Goal: Obtain resource: Obtain resource

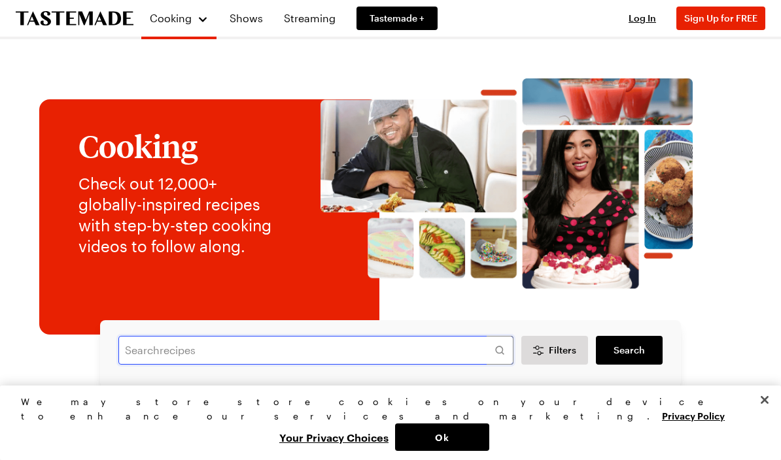
click at [135, 346] on input "text" at bounding box center [315, 350] width 395 height 29
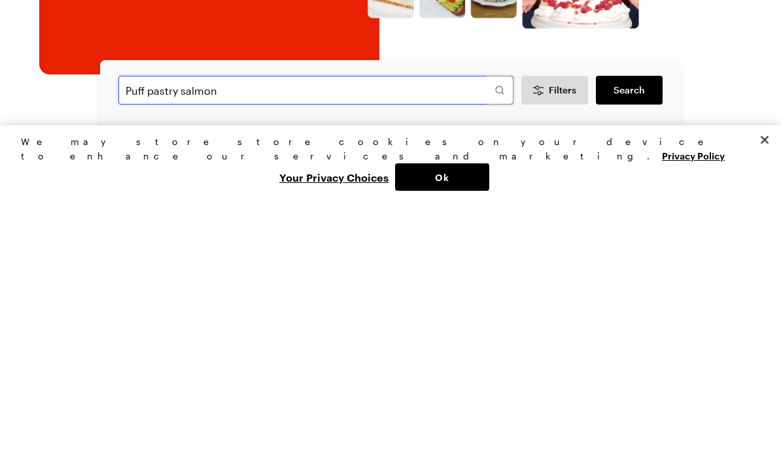
type input "Puff pastry salmon"
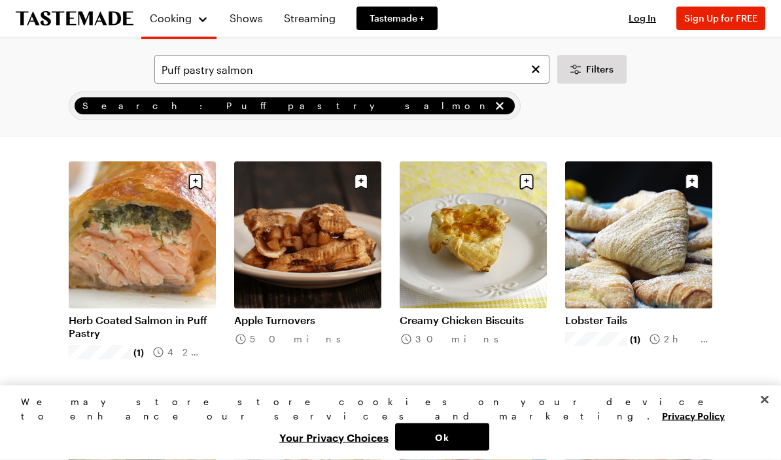
scroll to position [836, 0]
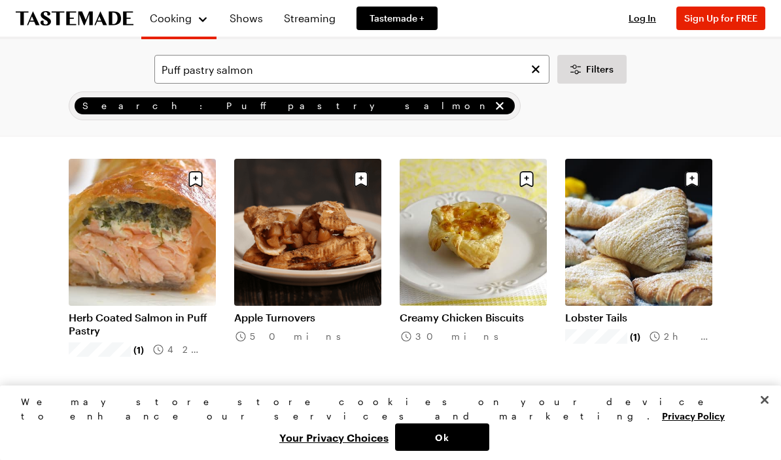
click at [123, 322] on link "Herb Coated Salmon in Puff Pastry" at bounding box center [142, 324] width 147 height 26
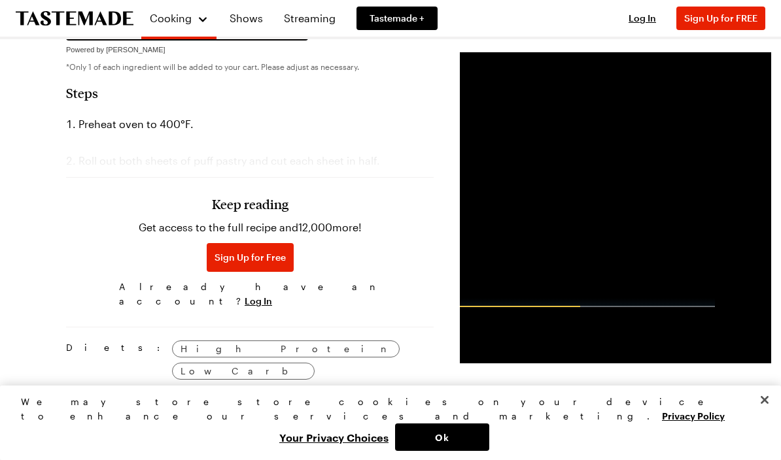
scroll to position [790, 0]
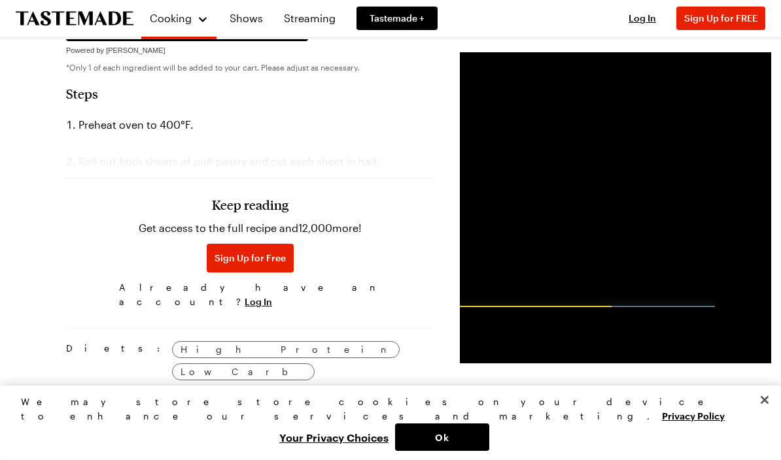
click at [216, 273] on button "Sign Up for Free" at bounding box center [250, 258] width 87 height 29
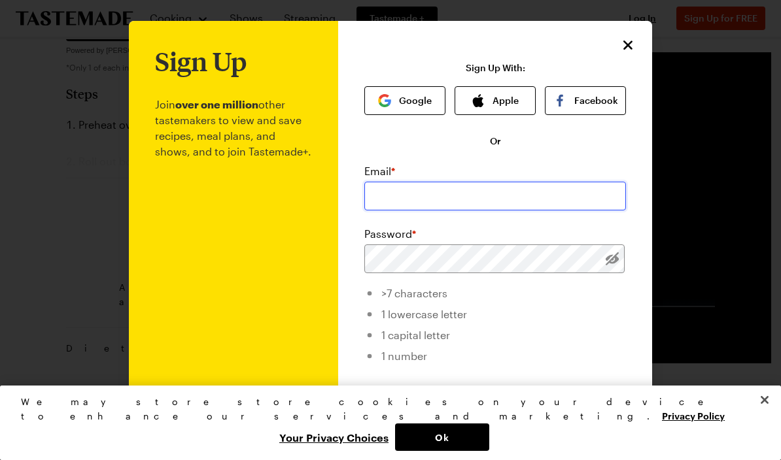
click at [375, 196] on input "email" at bounding box center [495, 196] width 262 height 29
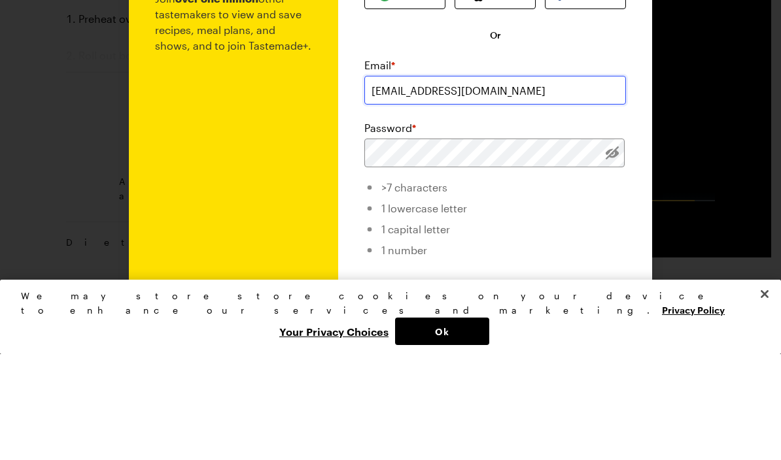
type input "[EMAIL_ADDRESS][DOMAIN_NAME]"
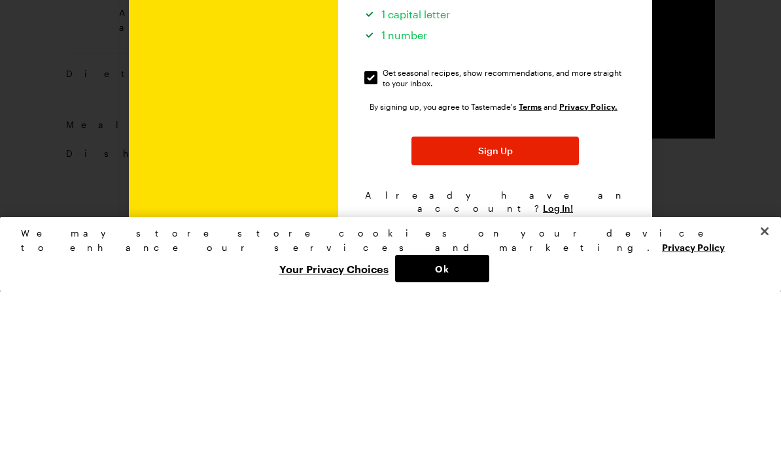
scroll to position [151, 0]
click at [492, 315] on span "Sign Up" at bounding box center [495, 321] width 35 height 13
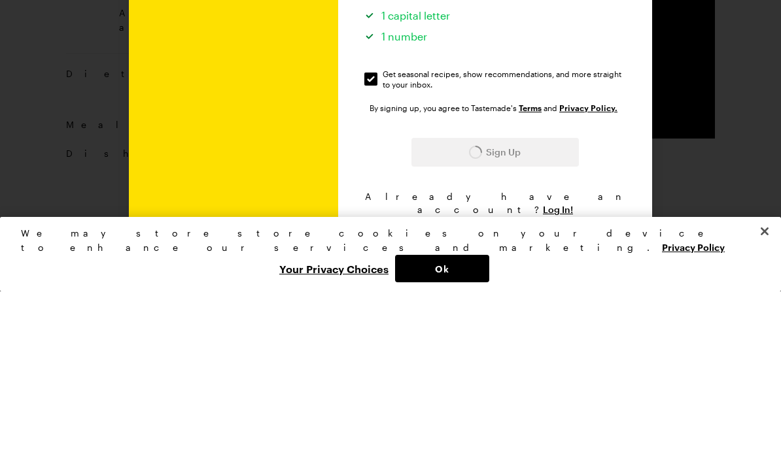
scroll to position [1065, 0]
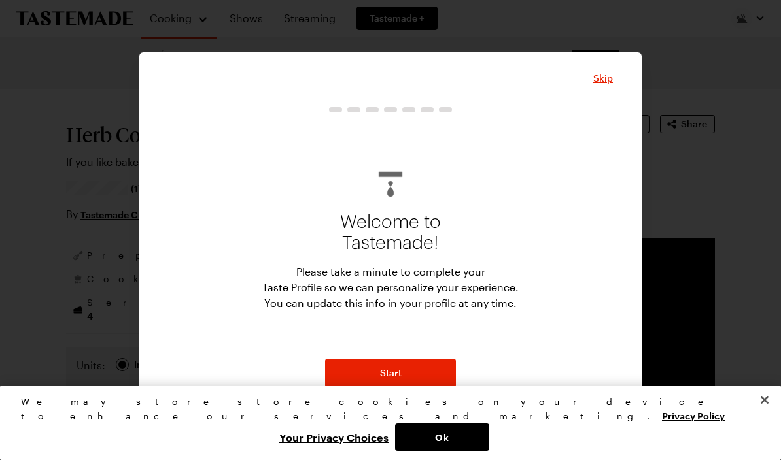
click at [400, 362] on button "Start" at bounding box center [390, 373] width 131 height 29
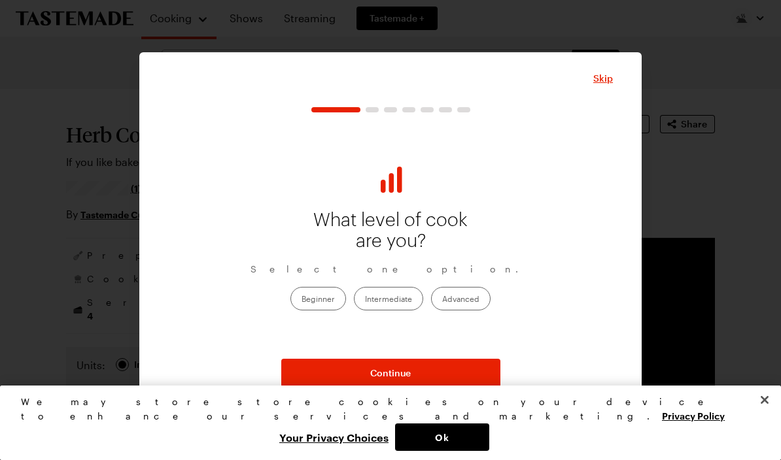
click at [392, 304] on label "Intermediate" at bounding box center [388, 299] width 69 height 24
click at [365, 300] on input "Intermediate" at bounding box center [365, 300] width 0 height 0
click at [403, 375] on span "Continue" at bounding box center [390, 373] width 41 height 13
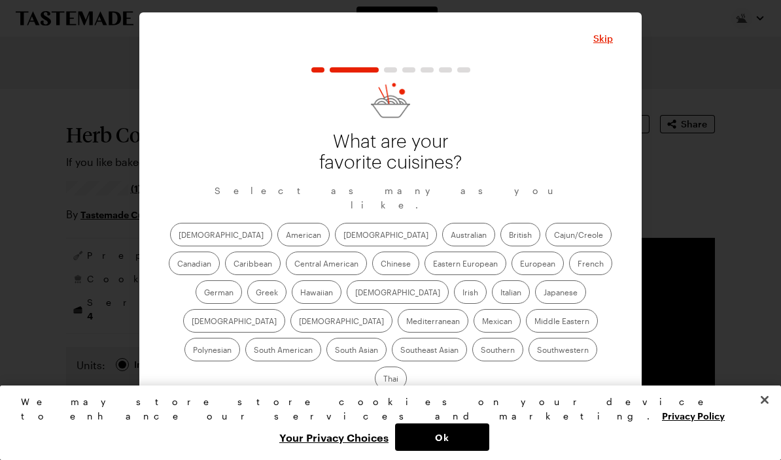
click at [277, 242] on label "American" at bounding box center [303, 235] width 52 height 24
click at [286, 236] on input "American" at bounding box center [286, 236] width 0 height 0
click at [492, 301] on label "Italian" at bounding box center [511, 293] width 38 height 24
click at [500, 294] on input "Italian" at bounding box center [500, 294] width 0 height 0
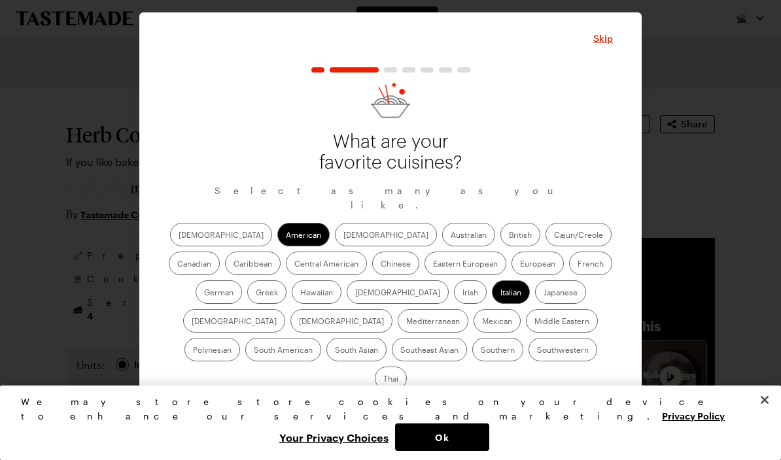
click at [468, 309] on label "Mediterranean" at bounding box center [433, 321] width 71 height 24
click at [406, 322] on input "Mediterranean" at bounding box center [406, 322] width 0 height 0
click at [286, 281] on label "Greek" at bounding box center [266, 293] width 39 height 24
click at [256, 294] on input "Greek" at bounding box center [256, 294] width 0 height 0
click at [242, 281] on label "German" at bounding box center [219, 293] width 46 height 24
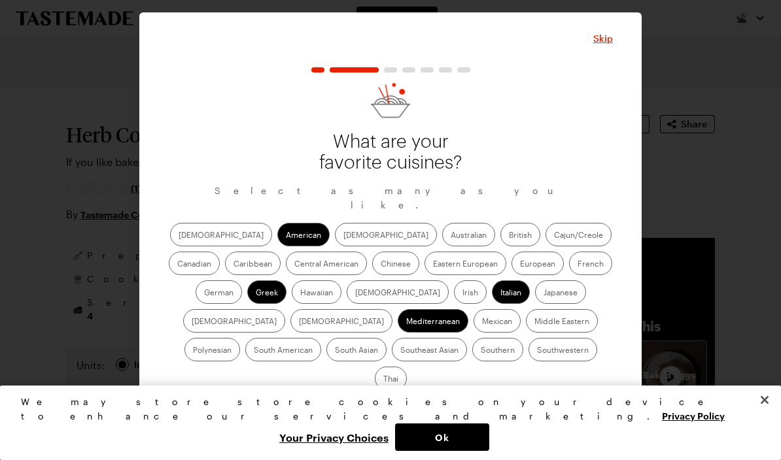
click at [204, 294] on input "German" at bounding box center [204, 294] width 0 height 0
click at [472, 359] on label "Southern" at bounding box center [497, 350] width 51 height 24
click at [481, 351] on input "Southern" at bounding box center [481, 351] width 0 height 0
click at [393, 406] on span "Continue" at bounding box center [390, 412] width 41 height 13
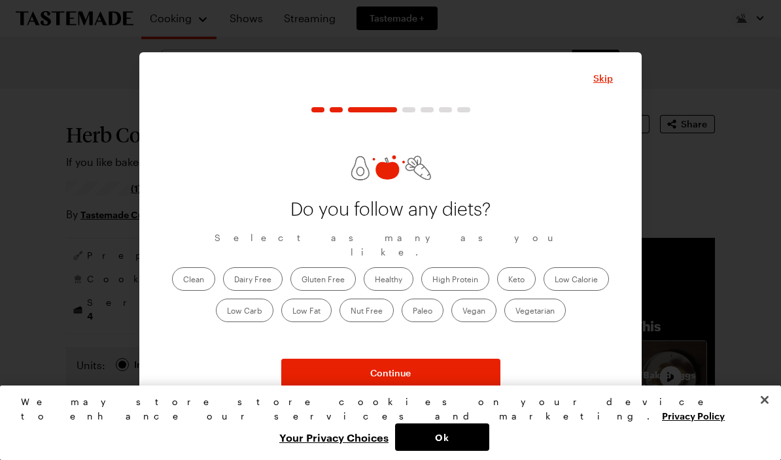
click at [400, 369] on span "Continue" at bounding box center [390, 373] width 41 height 13
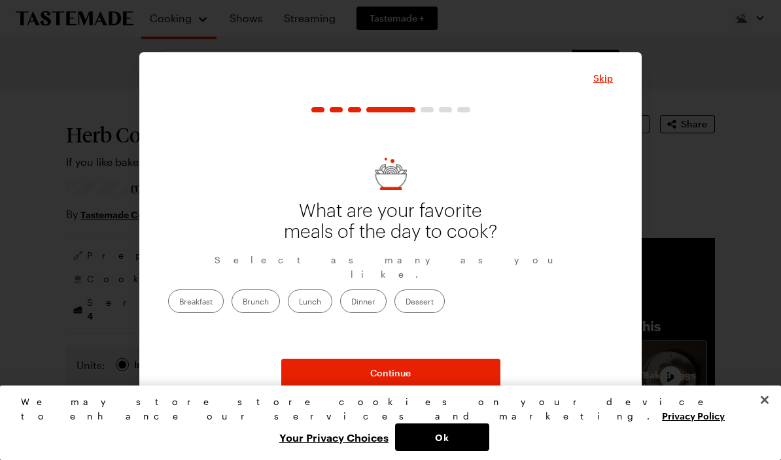
click at [387, 300] on label "Dinner" at bounding box center [363, 302] width 46 height 24
click at [351, 303] on input "Dinner" at bounding box center [351, 303] width 0 height 0
click at [409, 370] on span "Continue" at bounding box center [390, 373] width 41 height 13
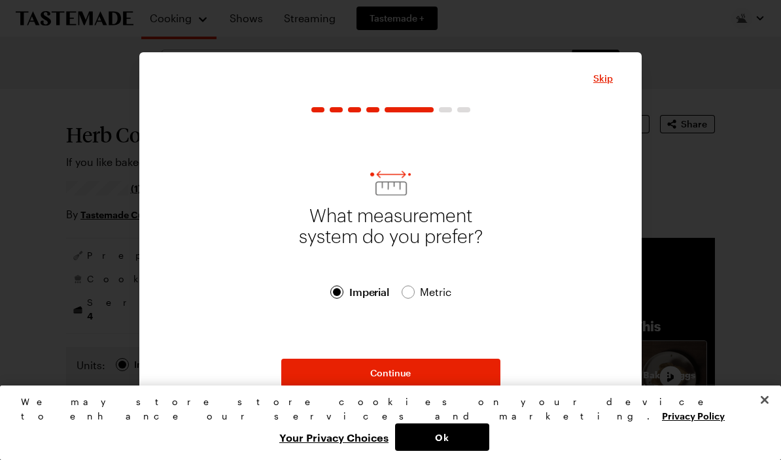
click at [390, 371] on span "Continue" at bounding box center [390, 373] width 41 height 13
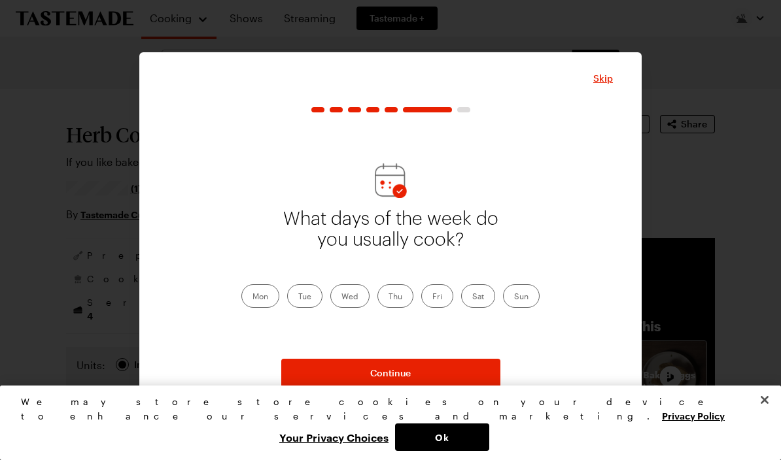
click at [395, 299] on label "Thu" at bounding box center [395, 296] width 36 height 24
click at [388, 298] on input "Thu" at bounding box center [388, 298] width 0 height 0
click at [481, 298] on label "Sat" at bounding box center [478, 296] width 34 height 24
click at [472, 298] on input "Sat" at bounding box center [472, 298] width 0 height 0
click at [524, 299] on label "Sun" at bounding box center [521, 296] width 37 height 24
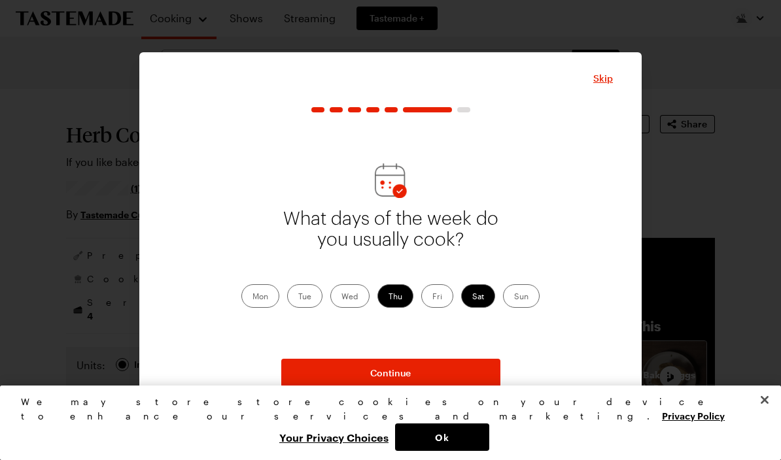
click at [514, 298] on input "Sun" at bounding box center [514, 298] width 0 height 0
click at [403, 373] on span "Continue" at bounding box center [390, 373] width 41 height 13
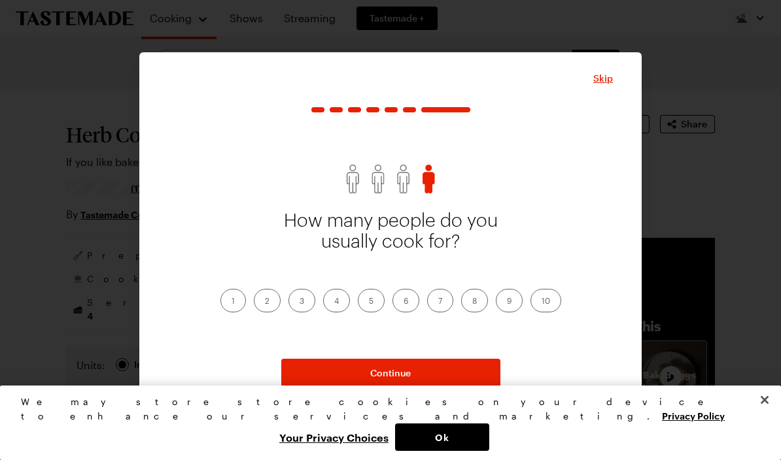
click at [267, 303] on label "2" at bounding box center [267, 301] width 27 height 24
click at [265, 302] on input "2" at bounding box center [265, 302] width 0 height 0
click at [413, 375] on button "Continue" at bounding box center [390, 373] width 219 height 29
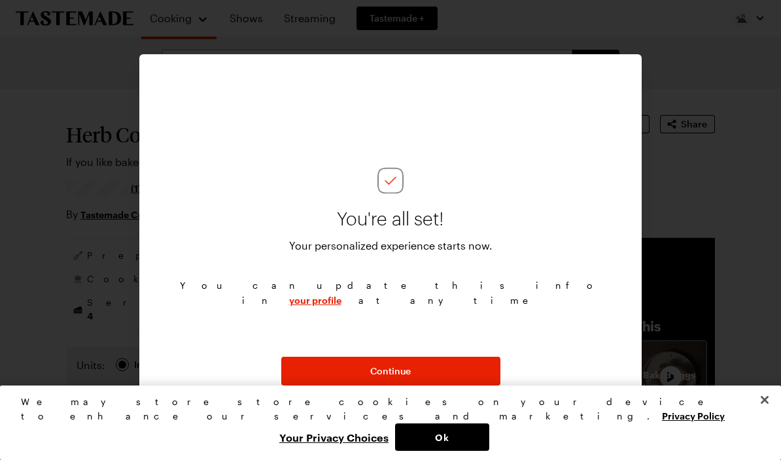
click at [392, 373] on span "Continue" at bounding box center [390, 371] width 41 height 13
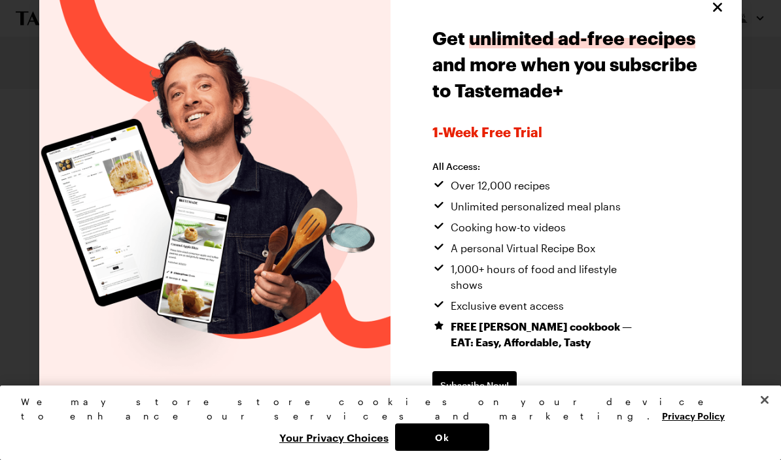
scroll to position [16, 0]
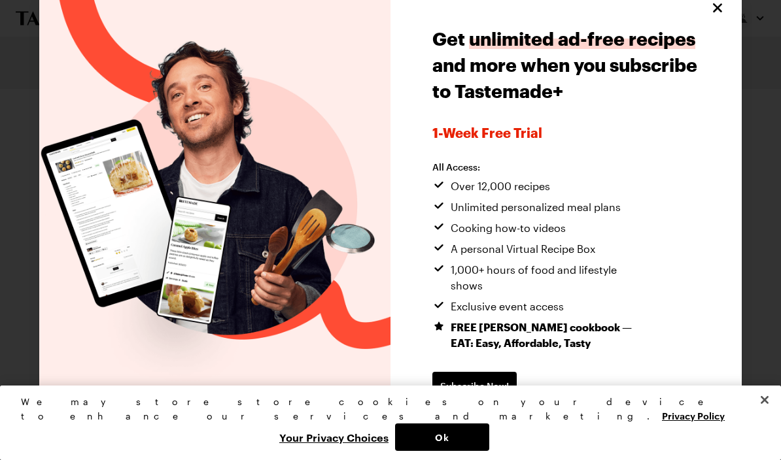
click at [691, 141] on div "Get unlimited ad-free recipes and more when you subscribe to Tastemade+ 1-week …" at bounding box center [565, 230] width 267 height 409
click at [489, 440] on button "Ok" at bounding box center [442, 437] width 94 height 27
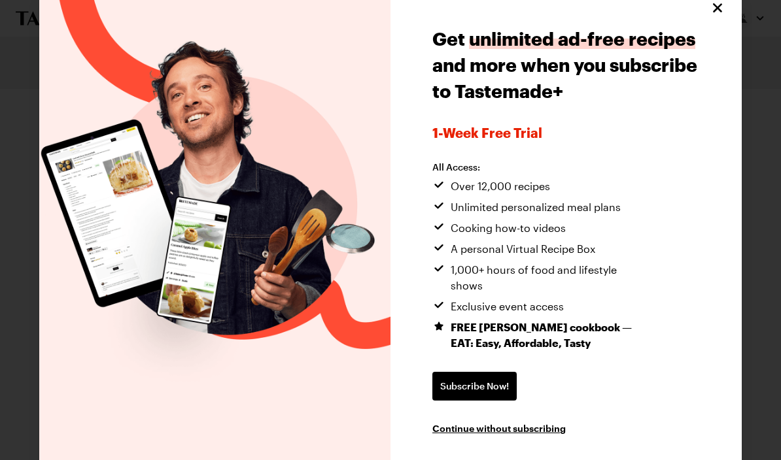
click at [513, 422] on span "Continue without subscribing" at bounding box center [498, 428] width 133 height 13
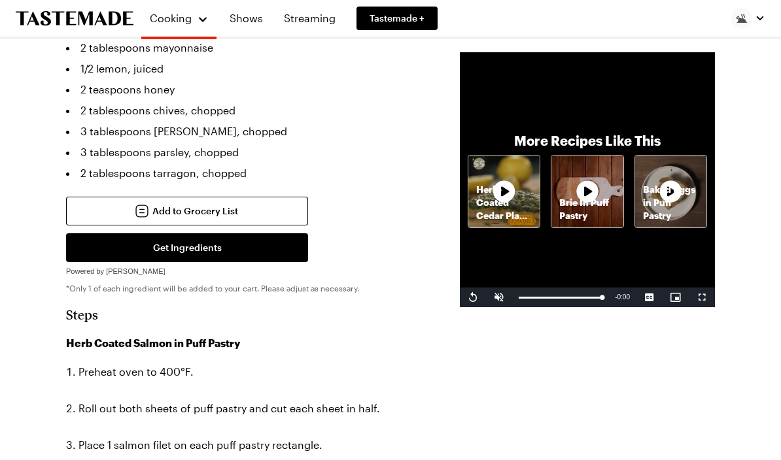
scroll to position [570, 0]
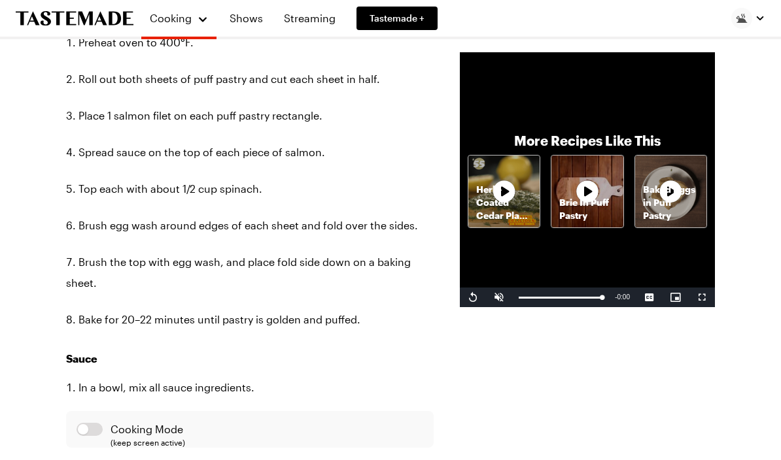
type textarea "x"
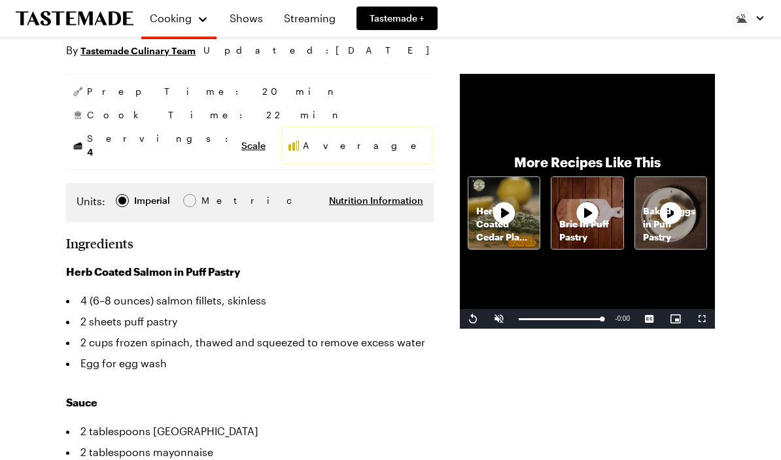
scroll to position [0, 0]
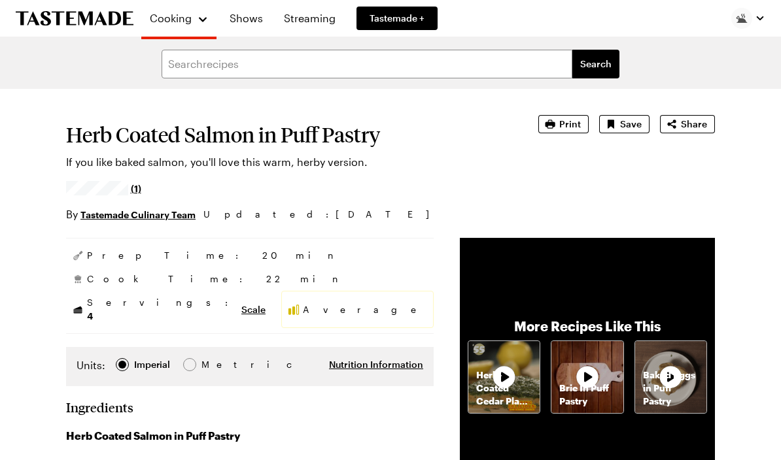
click at [559, 125] on button "Print" at bounding box center [563, 124] width 50 height 18
